Goal: Task Accomplishment & Management: Use online tool/utility

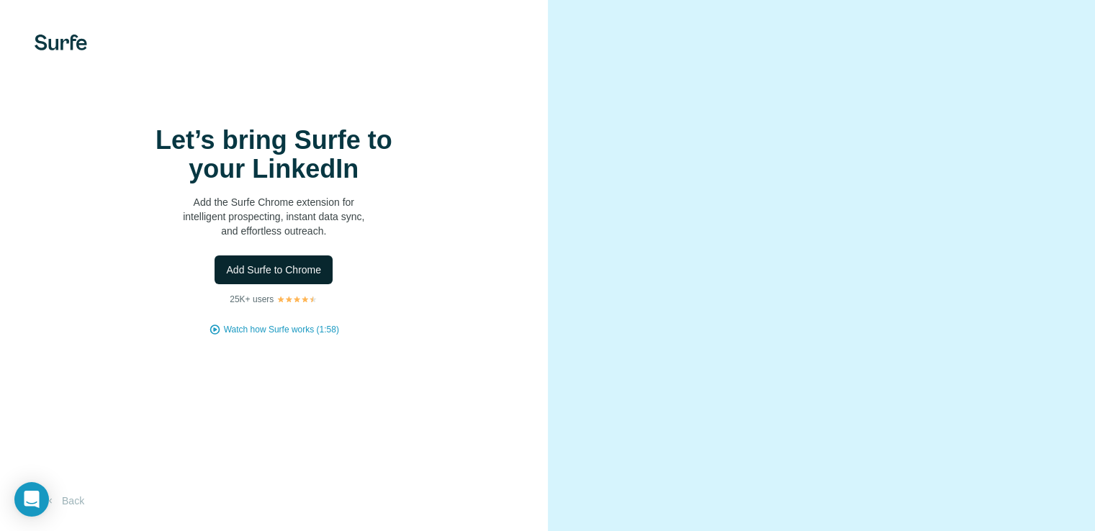
click at [312, 277] on span "Add Surfe to Chrome" at bounding box center [273, 270] width 95 height 14
